Goal: Task Accomplishment & Management: Use online tool/utility

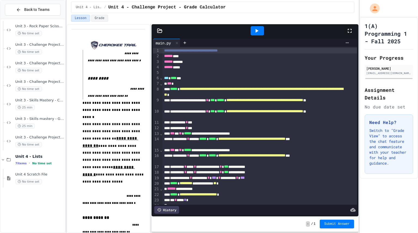
scroll to position [524, 0]
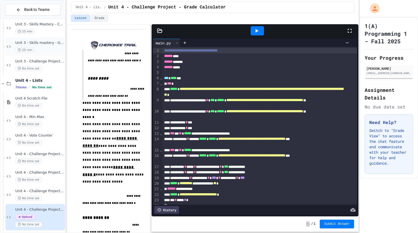
click at [42, 46] on div "Unit 3 - Skills mastery - Guess the Word 25 min" at bounding box center [39, 47] width 49 height 12
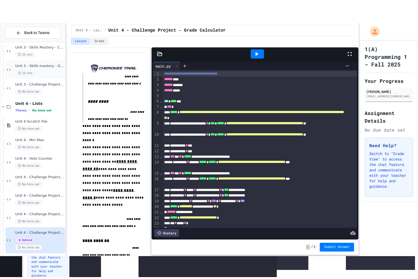
scroll to position [513, 0]
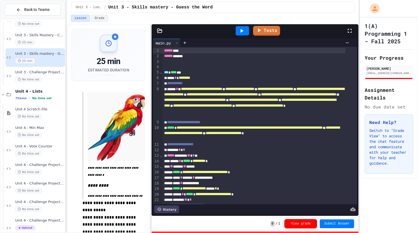
click at [245, 37] on div at bounding box center [242, 30] width 19 height 15
click at [246, 29] on div at bounding box center [242, 30] width 13 height 9
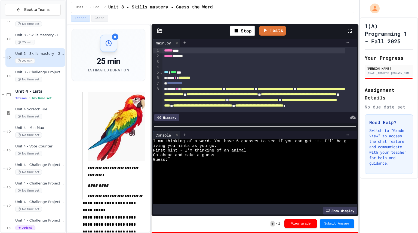
click at [351, 30] on icon at bounding box center [350, 31] width 7 height 7
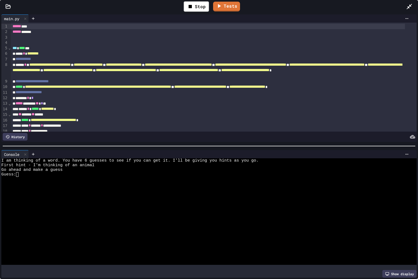
click at [86, 229] on div at bounding box center [204, 230] width 407 height 5
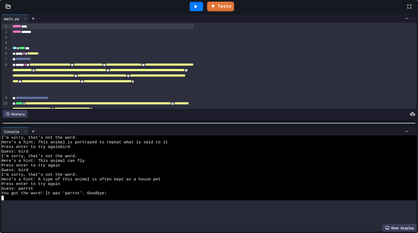
scroll to position [23, 0]
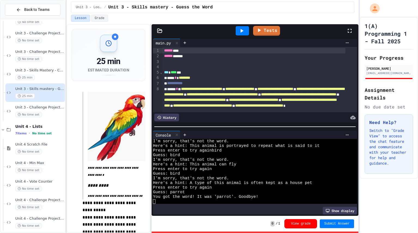
click at [245, 32] on icon at bounding box center [242, 31] width 7 height 7
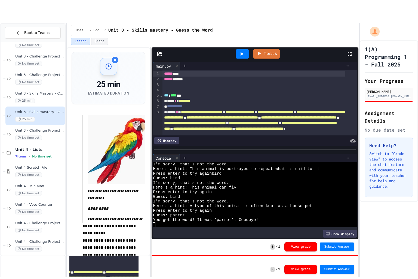
scroll to position [0, 0]
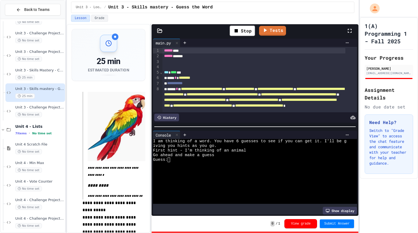
click at [351, 29] on icon at bounding box center [350, 31] width 4 height 4
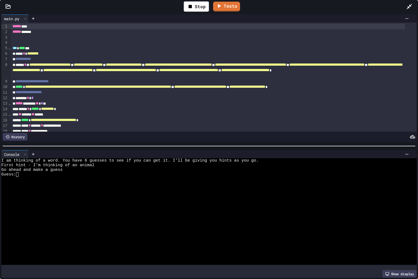
click at [114, 220] on div at bounding box center [204, 220] width 407 height 5
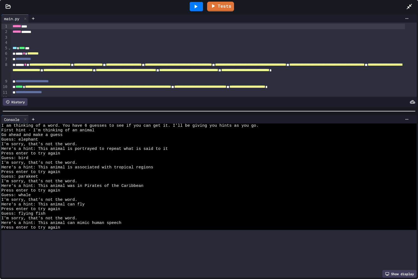
click at [232, 108] on div at bounding box center [209, 110] width 418 height 5
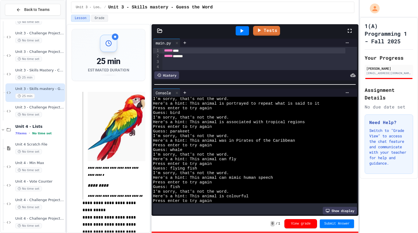
scroll to position [32, 0]
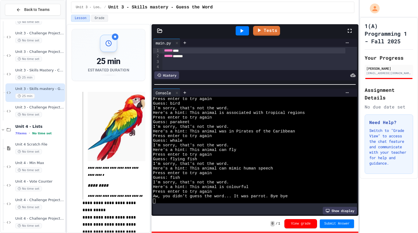
click at [240, 30] on icon at bounding box center [242, 31] width 7 height 7
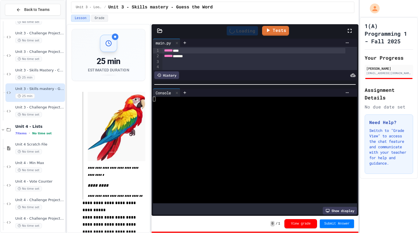
scroll to position [0, 0]
click at [350, 29] on icon at bounding box center [350, 31] width 7 height 7
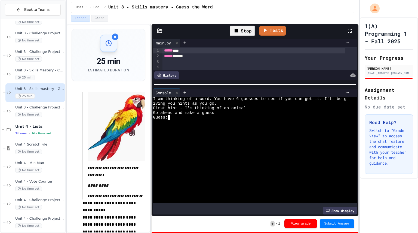
click at [193, 132] on div at bounding box center [250, 131] width 194 height 5
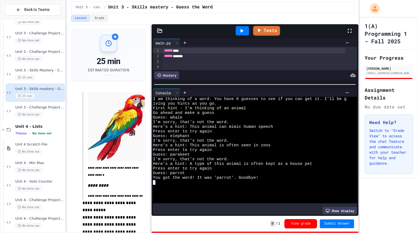
click at [350, 33] on icon at bounding box center [350, 31] width 7 height 7
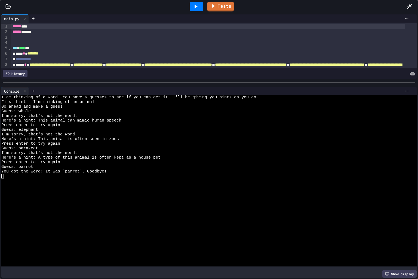
click at [196, 7] on icon at bounding box center [196, 7] width 3 height 4
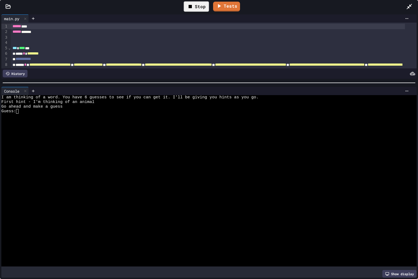
click at [412, 5] on icon at bounding box center [409, 6] width 7 height 7
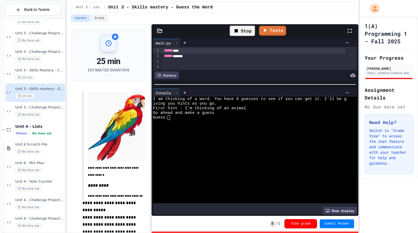
click at [274, 163] on div at bounding box center [250, 163] width 194 height 5
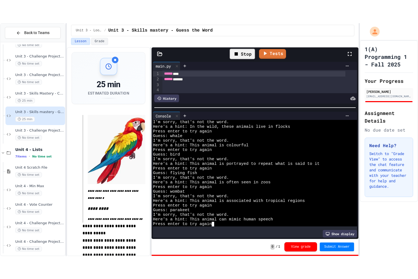
scroll to position [32, 0]
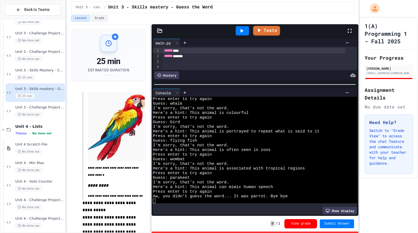
click at [348, 31] on icon at bounding box center [350, 31] width 4 height 4
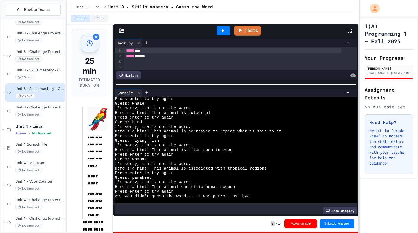
click at [112, 147] on div "**********" at bounding box center [213, 128] width 292 height 209
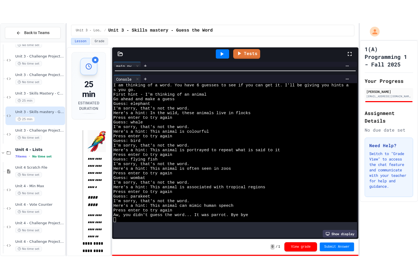
scroll to position [0, 0]
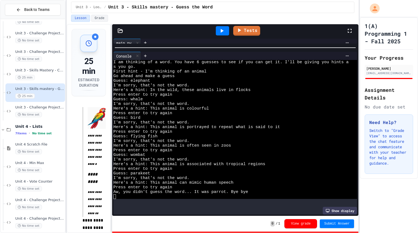
click at [212, 46] on div at bounding box center [235, 47] width 246 height 5
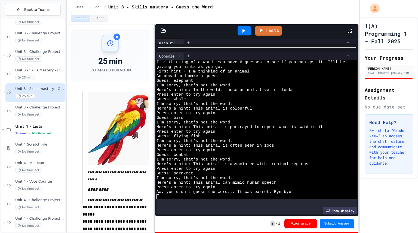
click at [155, 121] on div at bounding box center [154, 128] width 1 height 209
click at [349, 32] on icon at bounding box center [350, 31] width 4 height 4
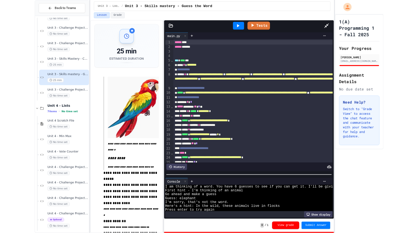
scroll to position [97, 0]
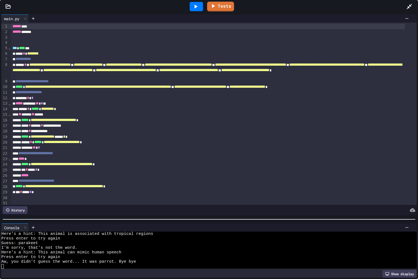
click at [154, 219] on div "**********" at bounding box center [209, 146] width 418 height 266
click at [28, 226] on div at bounding box center [25, 228] width 7 height 8
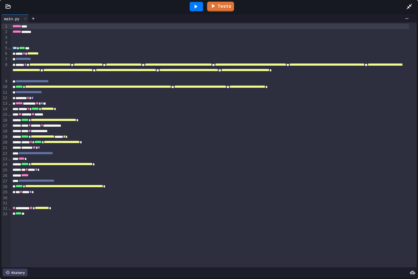
click at [413, 5] on icon at bounding box center [409, 6] width 7 height 7
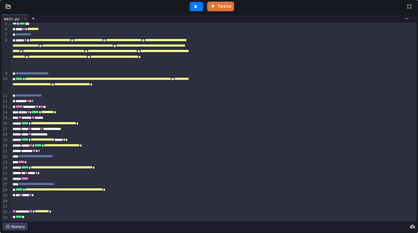
scroll to position [68, 0]
